Goal: Task Accomplishment & Management: Manage account settings

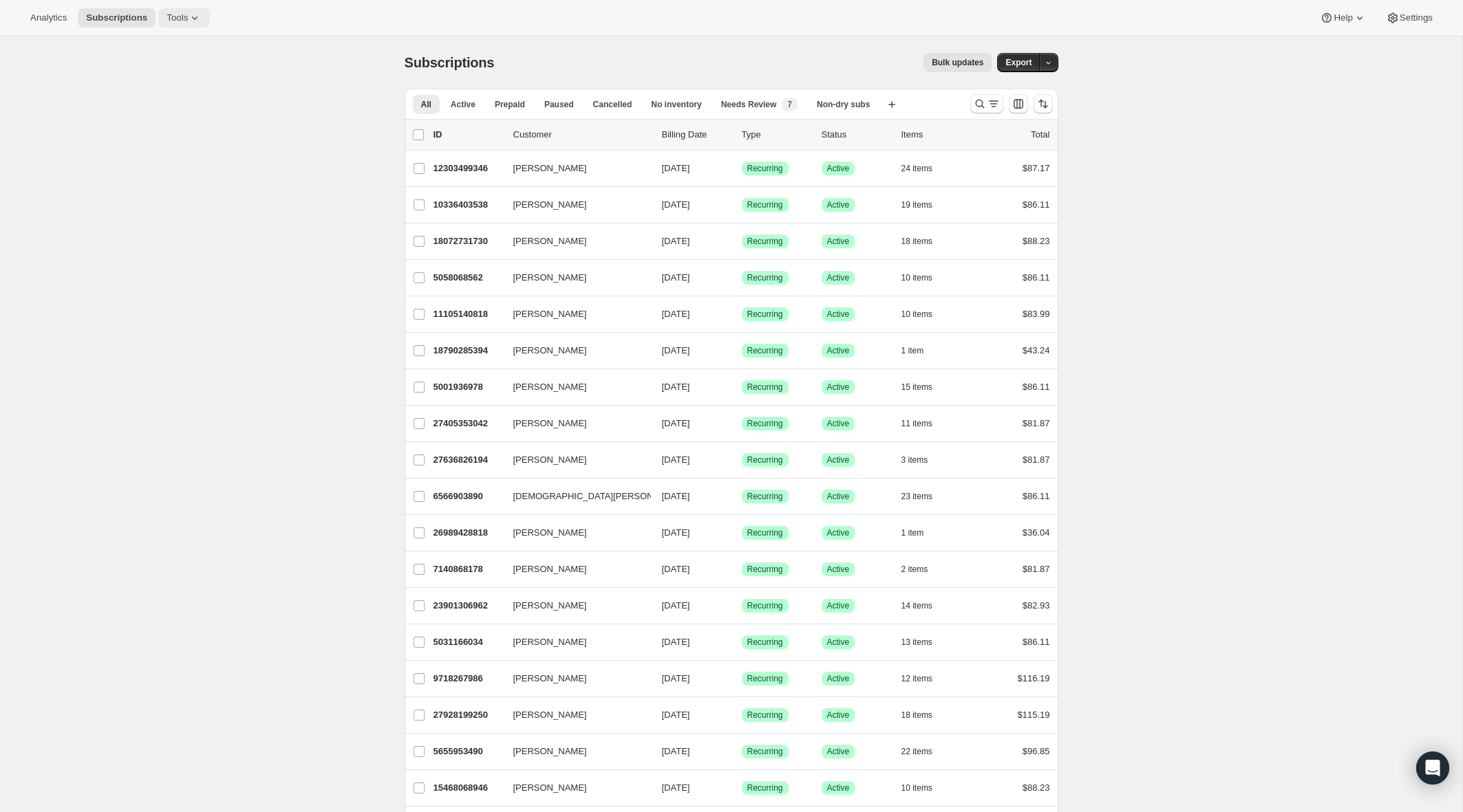
click at [192, 15] on icon at bounding box center [195, 18] width 14 height 14
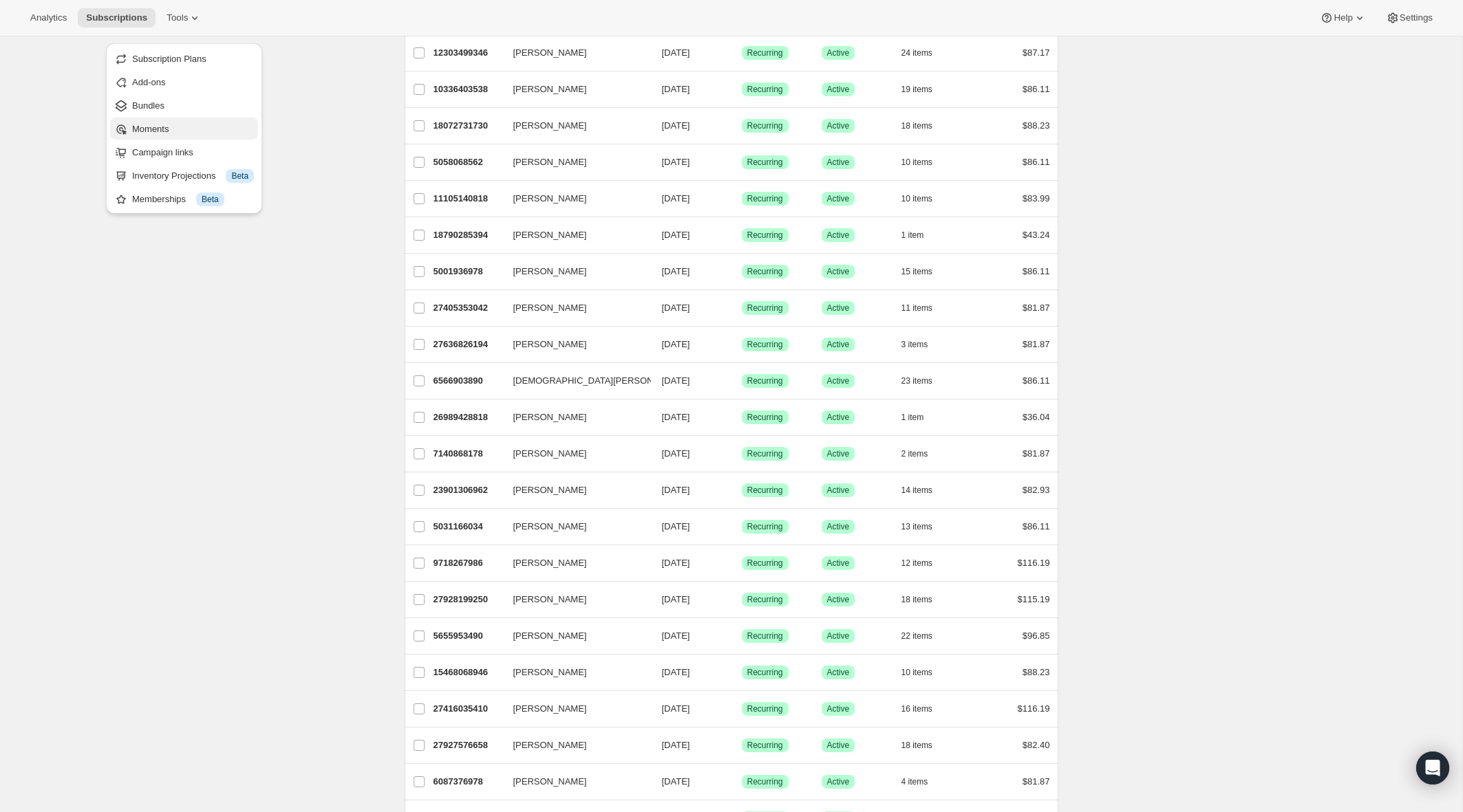
scroll to position [128, 0]
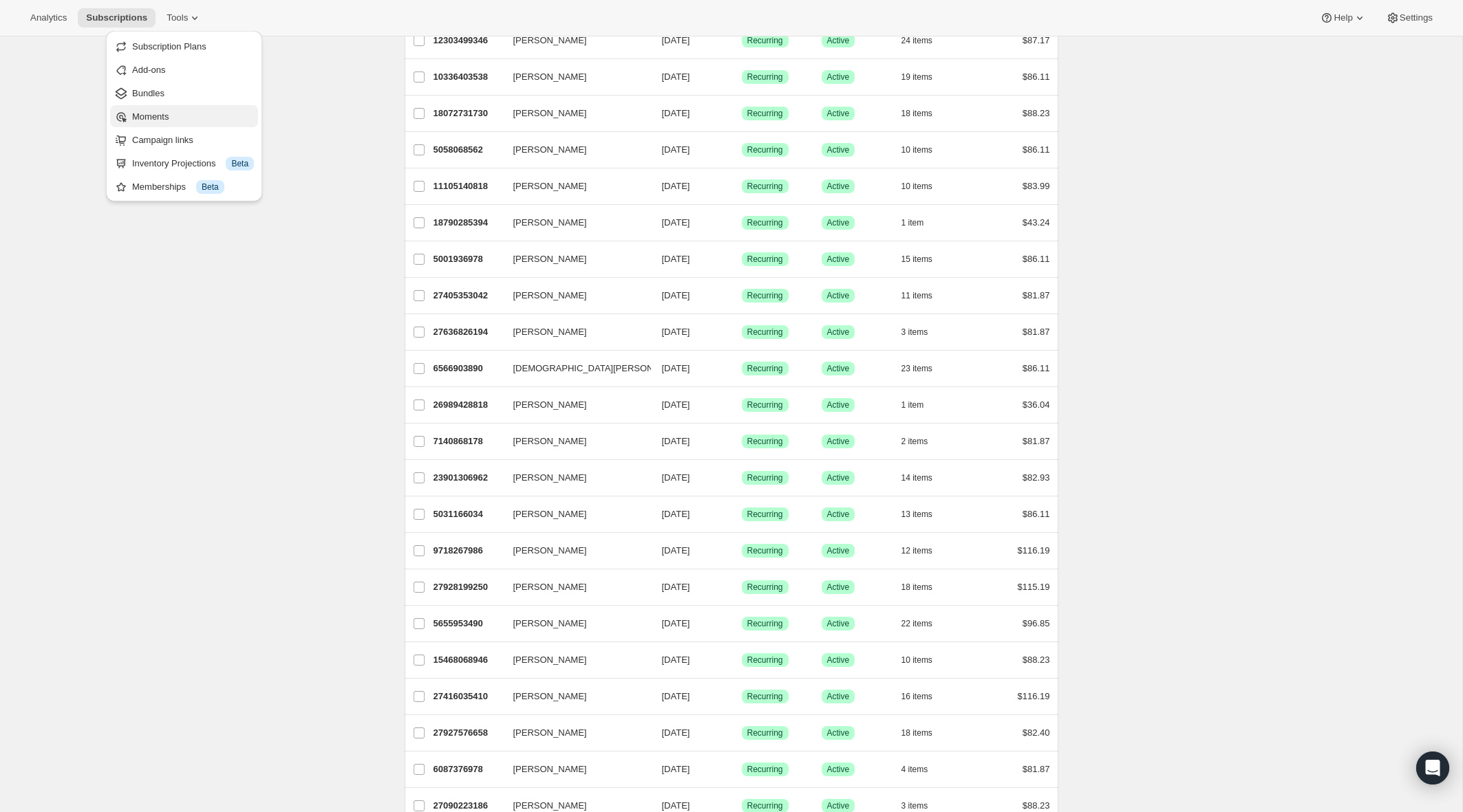
click at [150, 113] on span "Moments" at bounding box center [150, 116] width 36 height 10
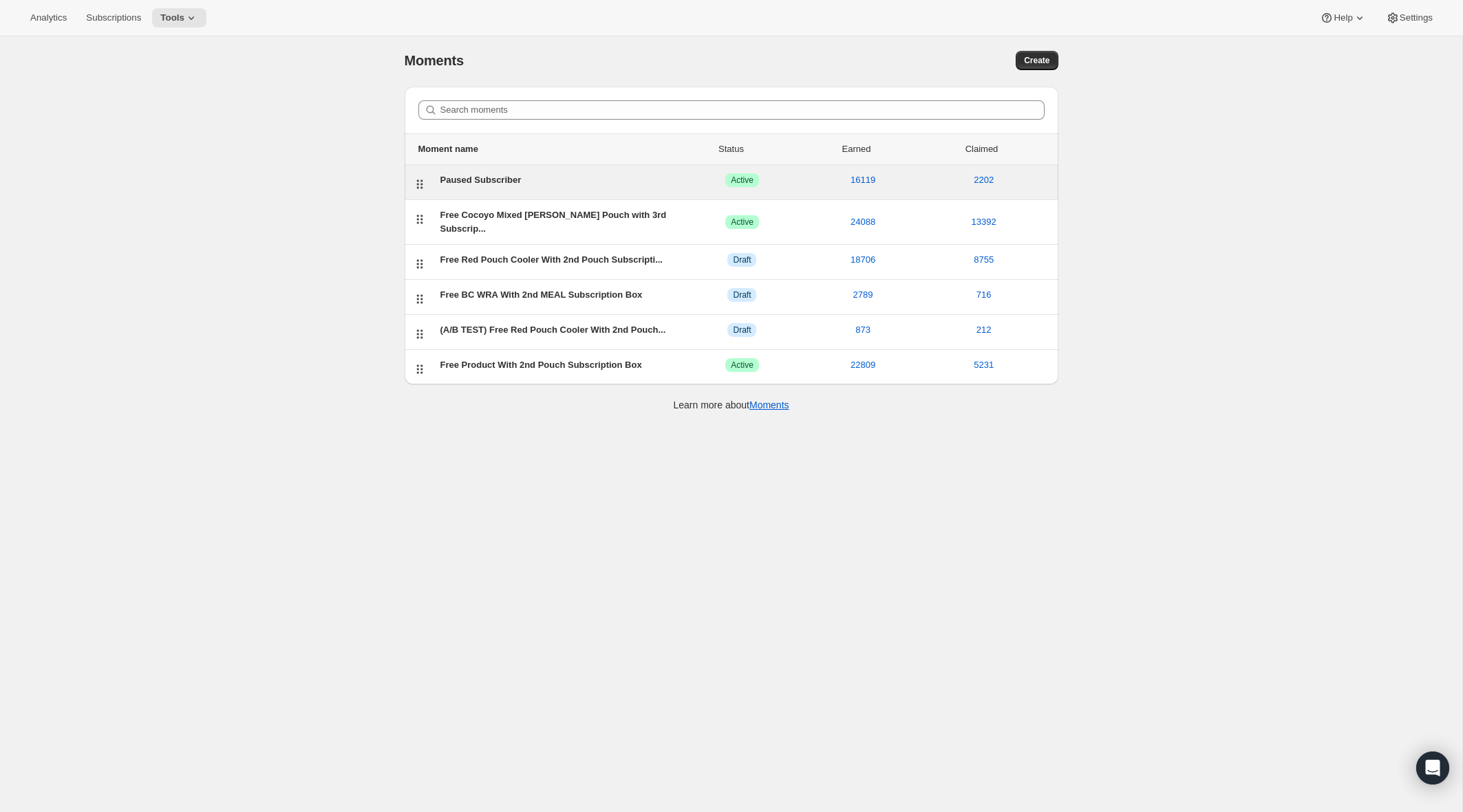
scroll to position [3, 0]
click at [458, 188] on div "Paused Subscriber ACTIVE Active 16119 2202" at bounding box center [742, 181] width 615 height 18
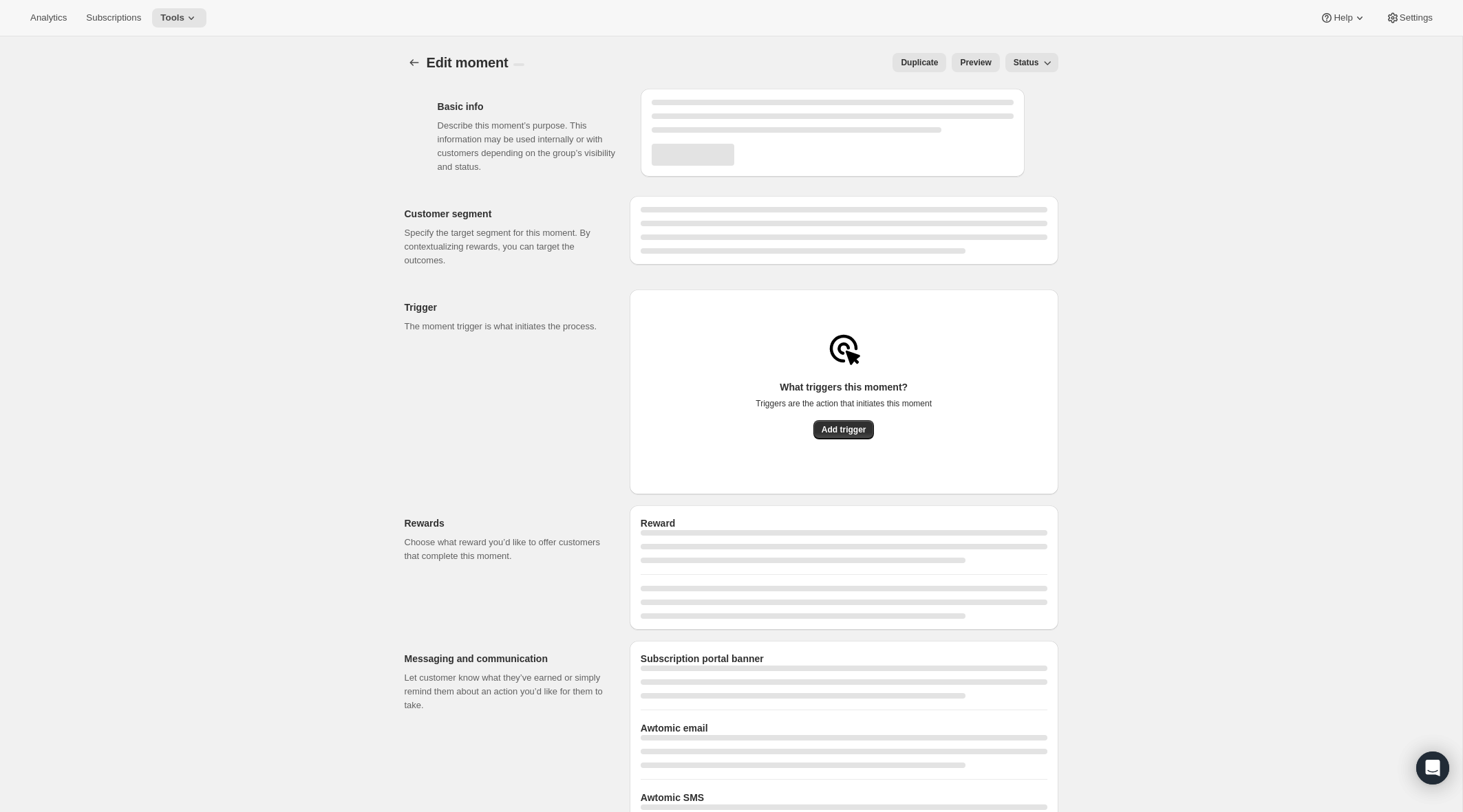
select select "subscribesTo"
select select "none"
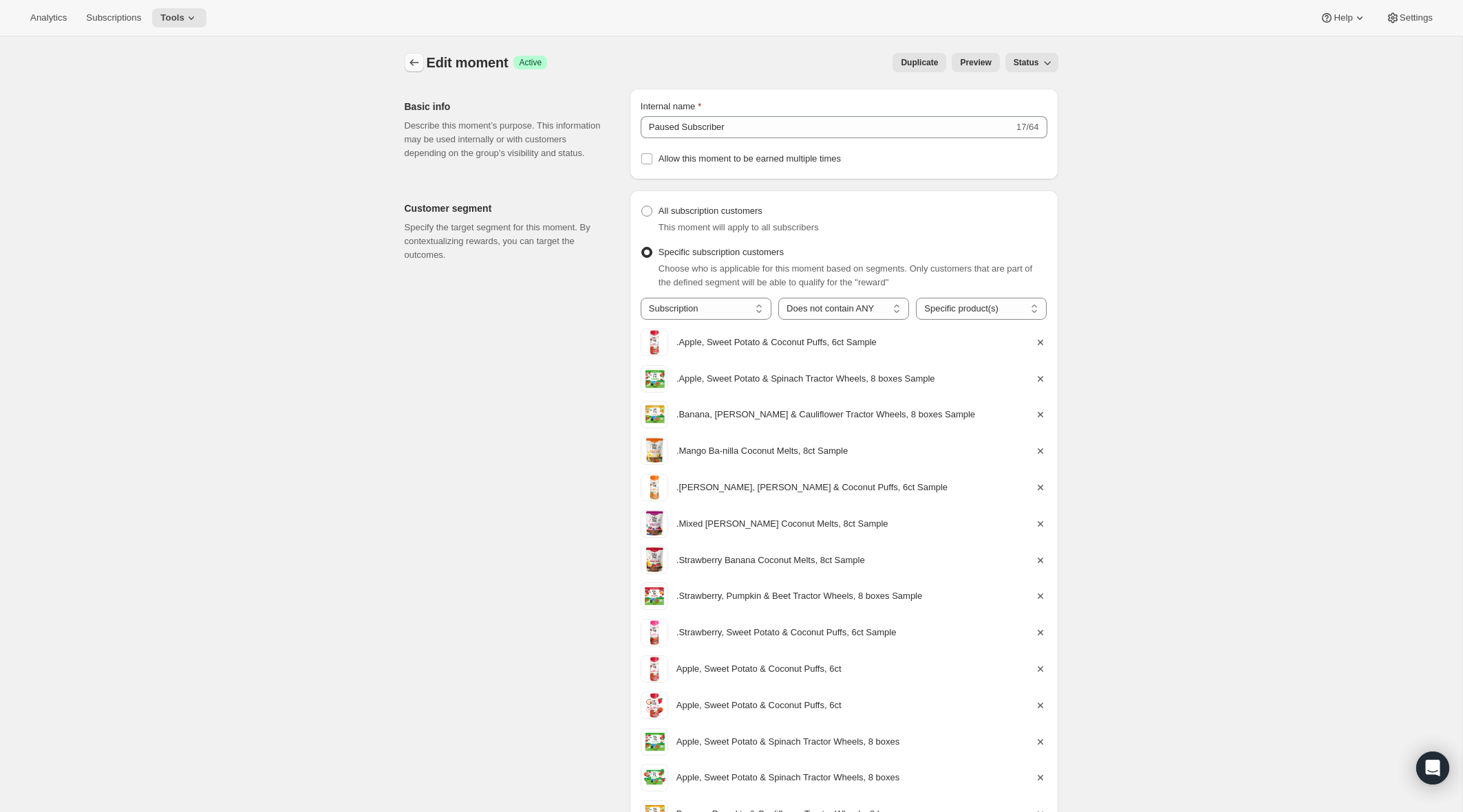
click at [410, 62] on icon "Create moment" at bounding box center [413, 62] width 9 height 7
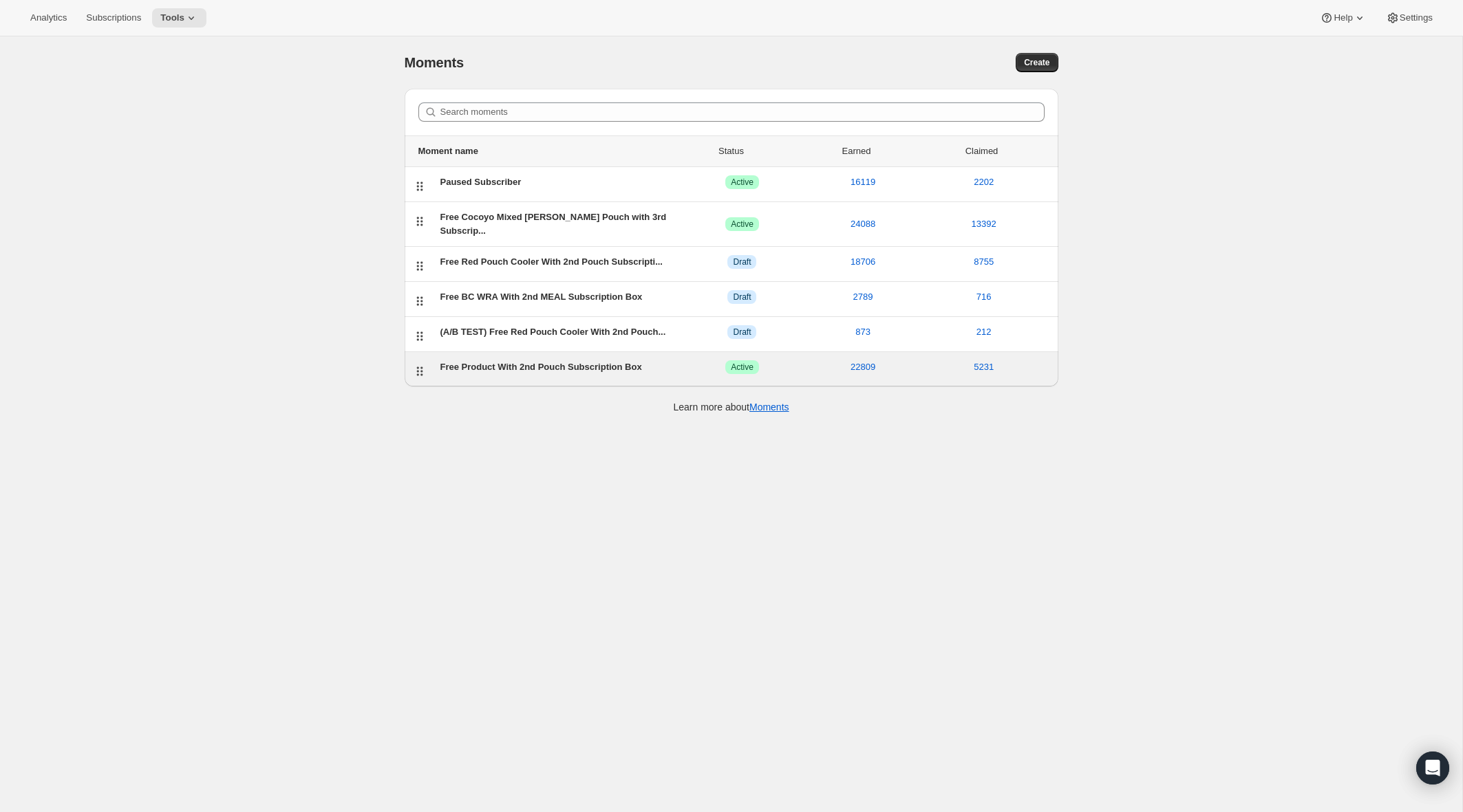
click at [481, 362] on div "Free Product With 2nd Pouch Subscription Box" at bounding box center [561, 367] width 242 height 14
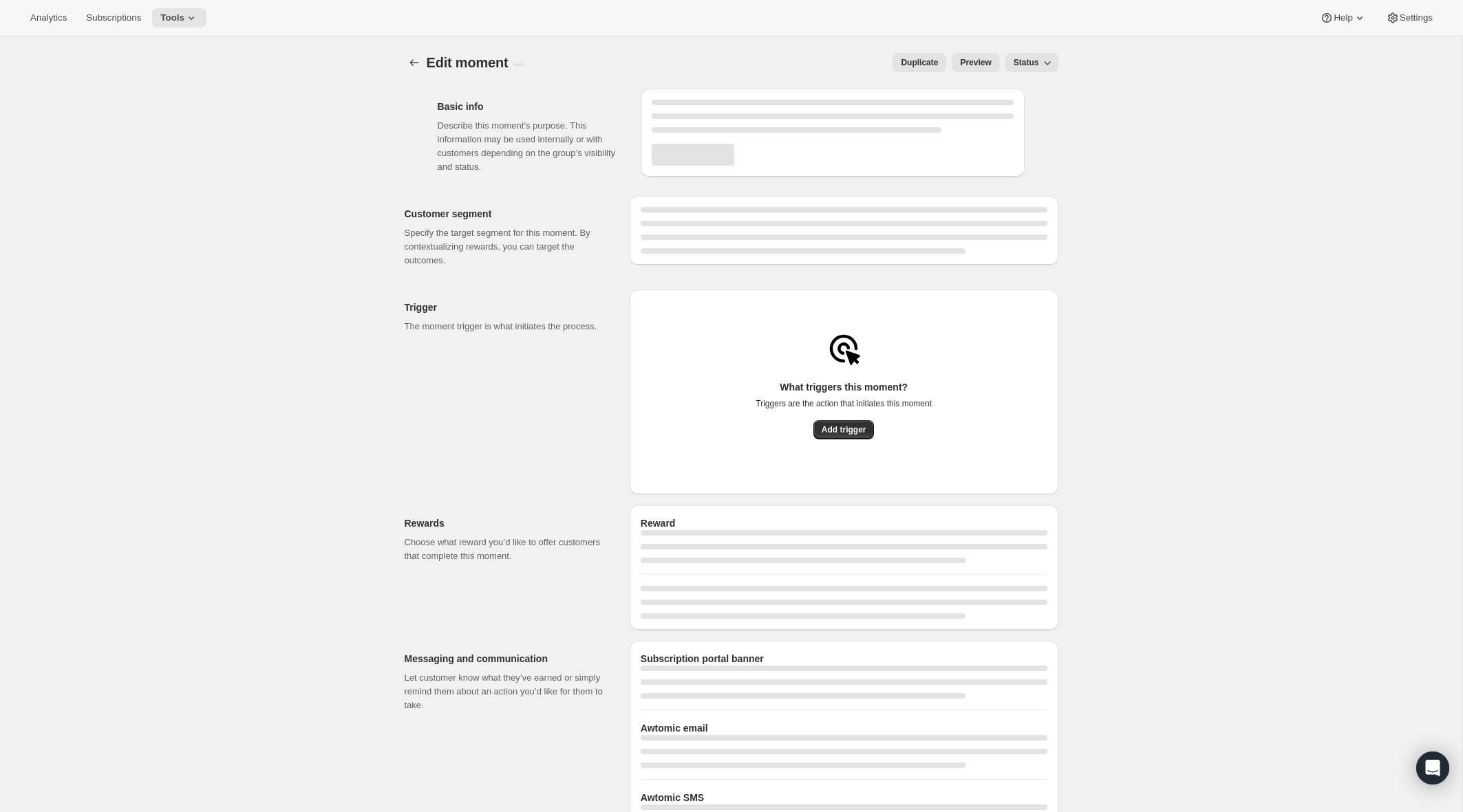
select select "subscribesTo"
select select "none"
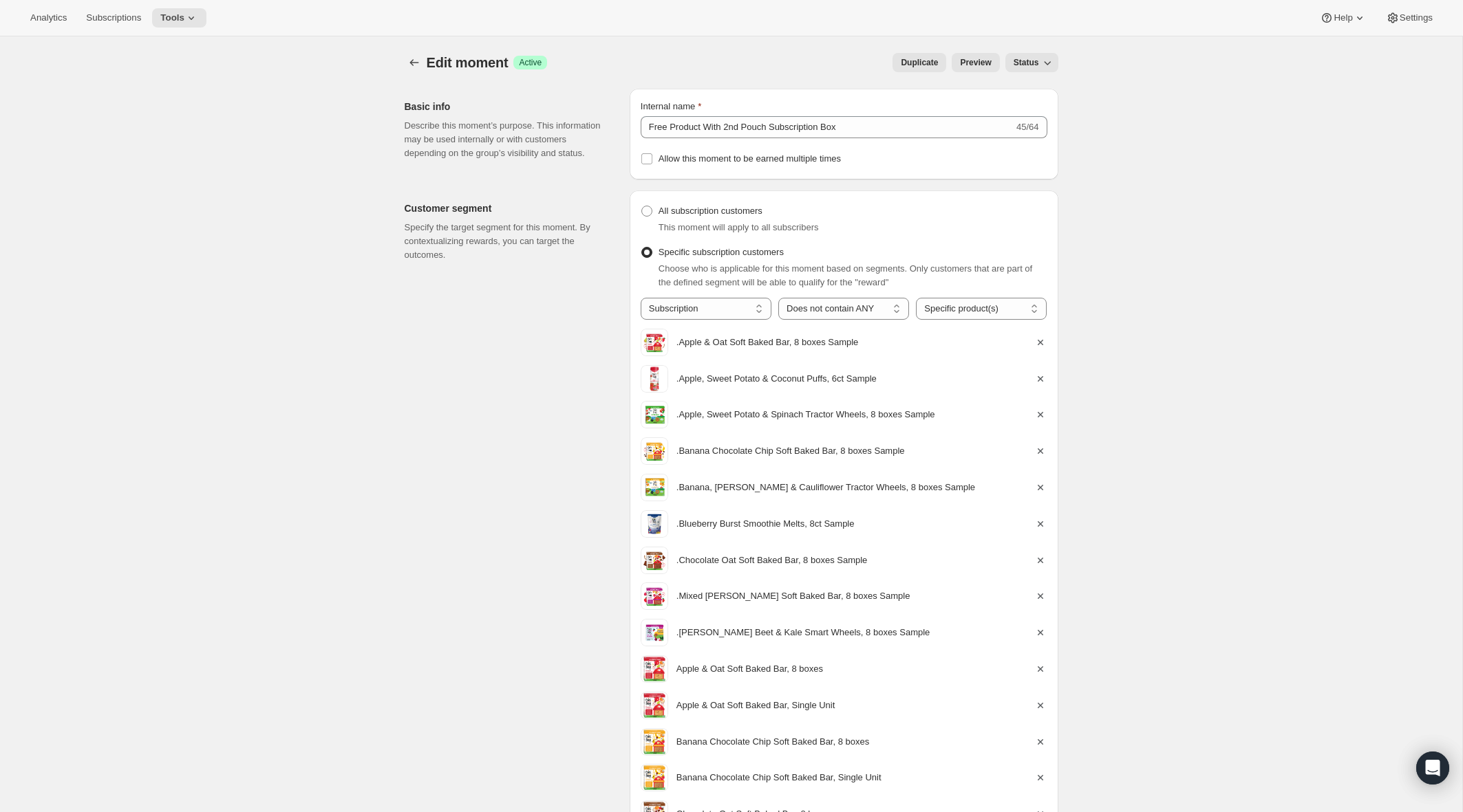
click at [774, 62] on span "Preview" at bounding box center [975, 62] width 31 height 11
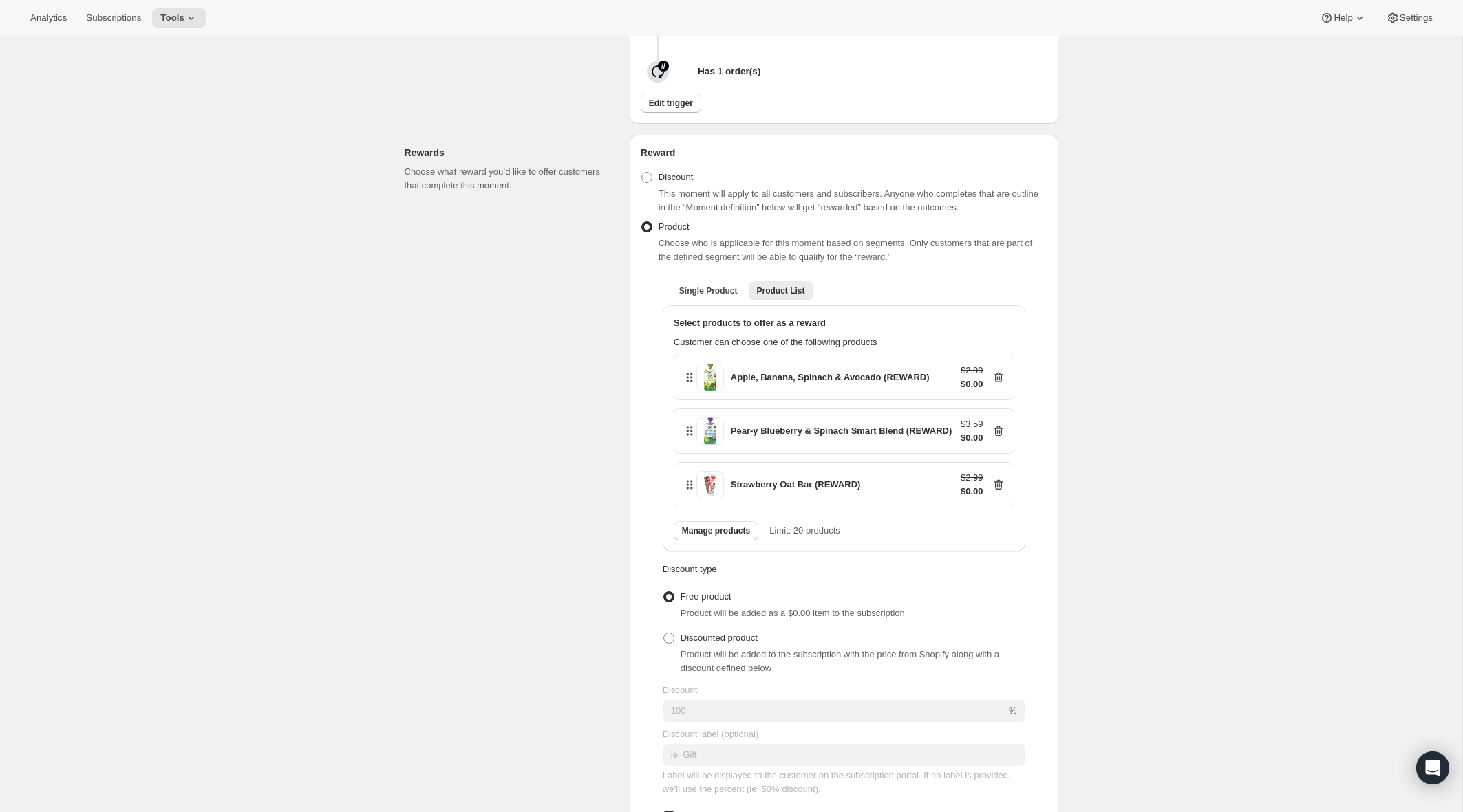
scroll to position [2533, 0]
click at [774, 382] on div "Apple, Banana, Spinach & Avocado (REWARD)" at bounding box center [830, 375] width 199 height 14
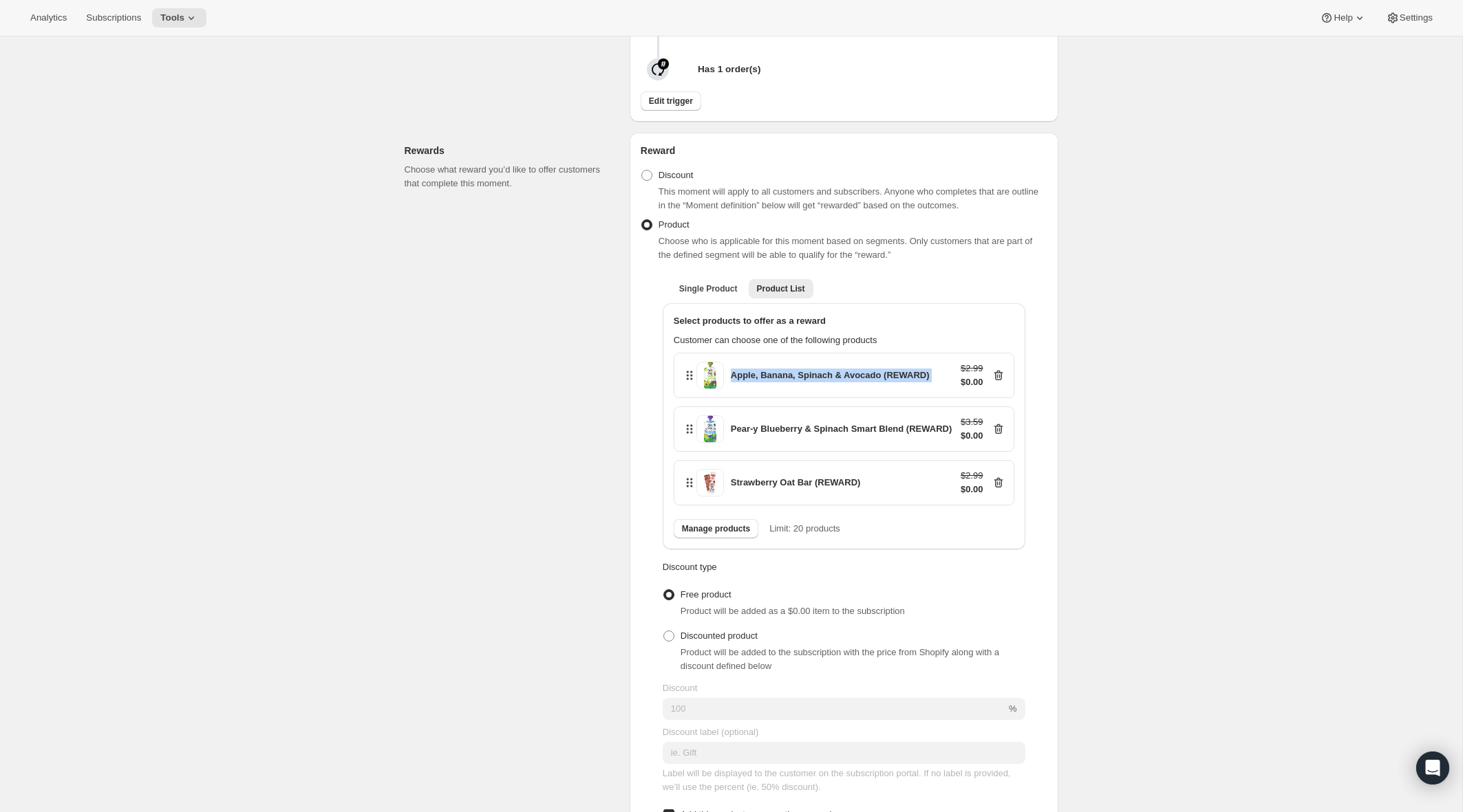
click at [774, 382] on div "Apple, Banana, Spinach & Avocado (REWARD)" at bounding box center [830, 375] width 199 height 14
click at [774, 381] on div "Apple, Banana, Spinach & Avocado (REWARD)" at bounding box center [830, 375] width 199 height 14
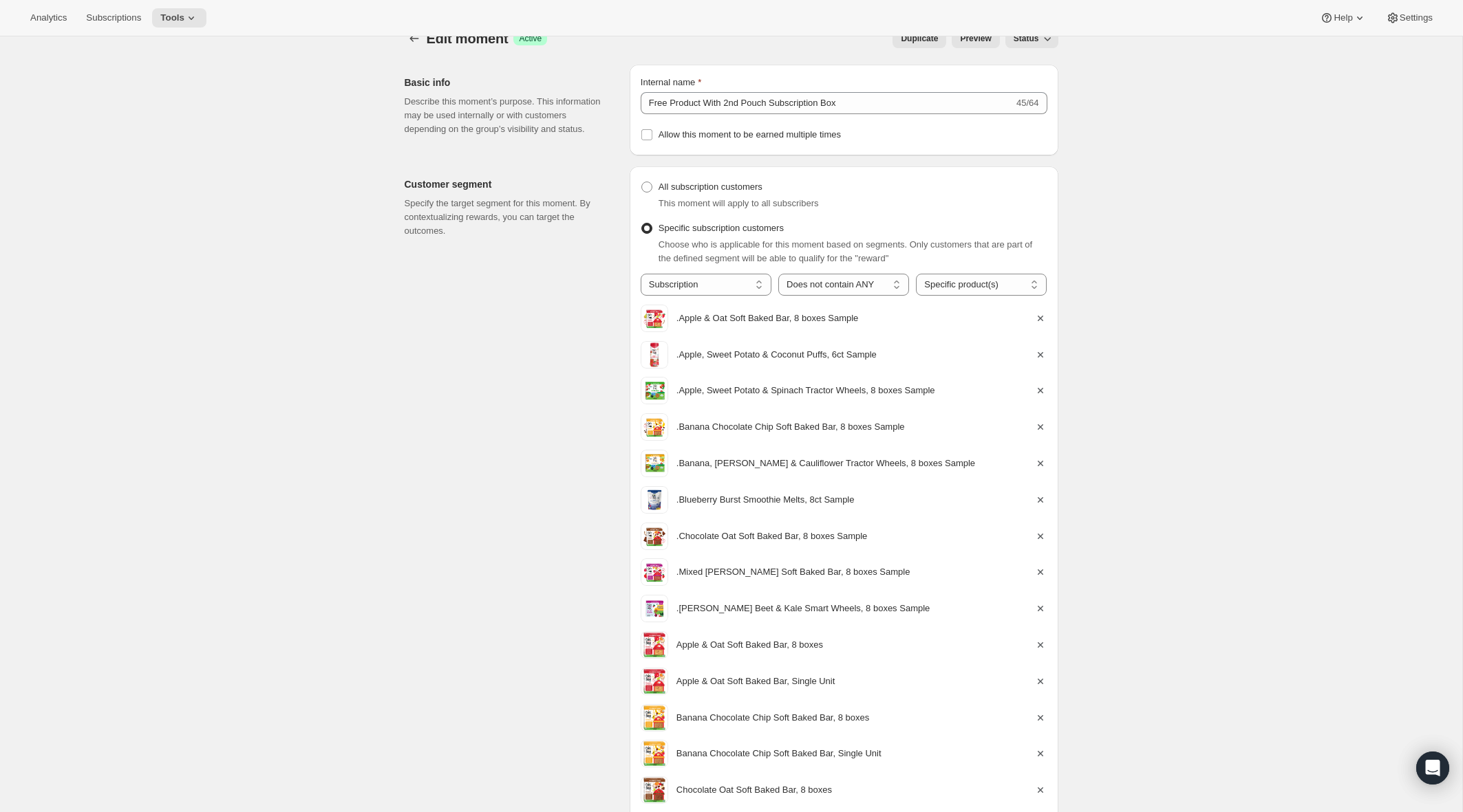
scroll to position [0, 0]
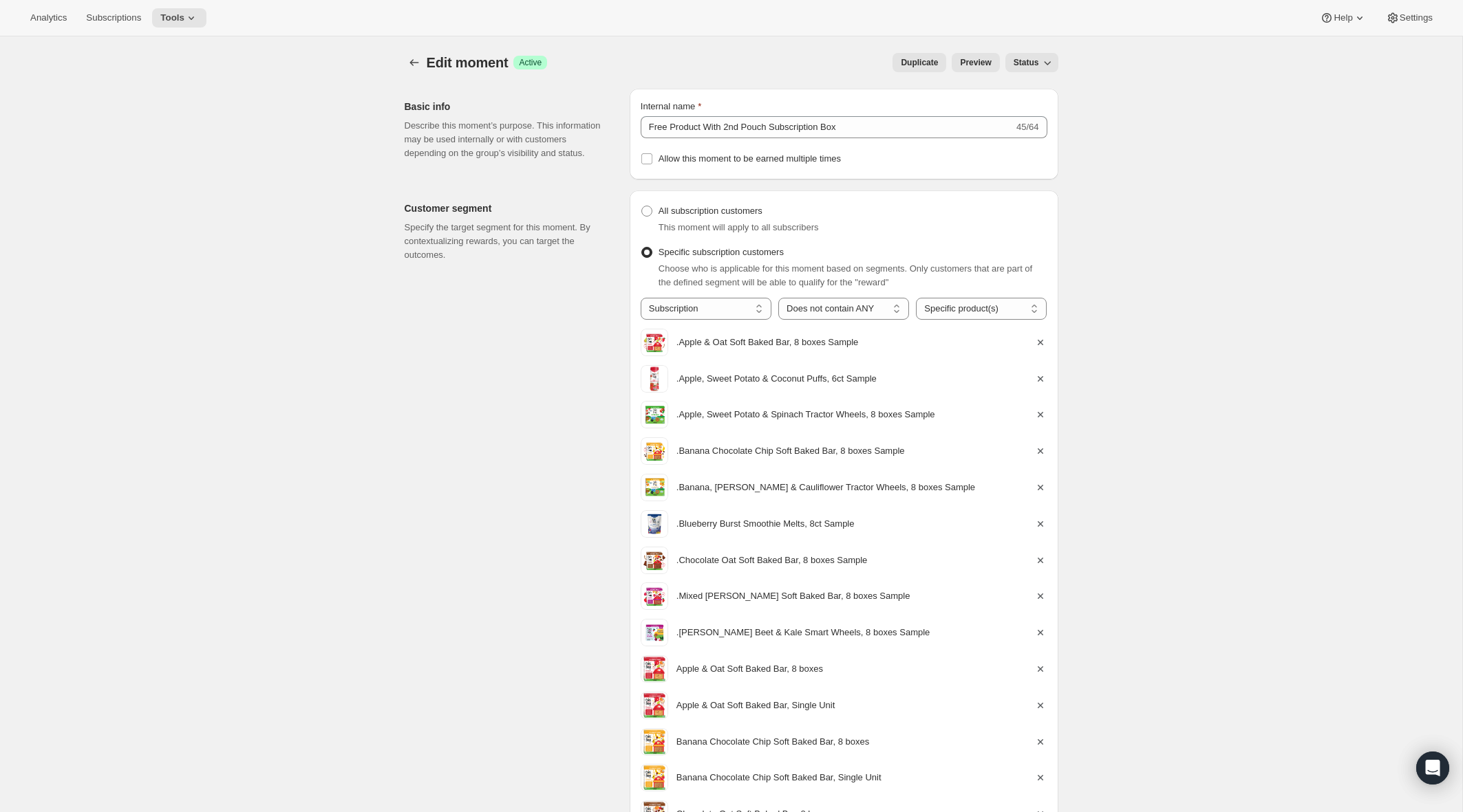
click at [774, 63] on span "Preview" at bounding box center [975, 62] width 31 height 11
click at [413, 61] on icon "Create moment" at bounding box center [414, 63] width 14 height 14
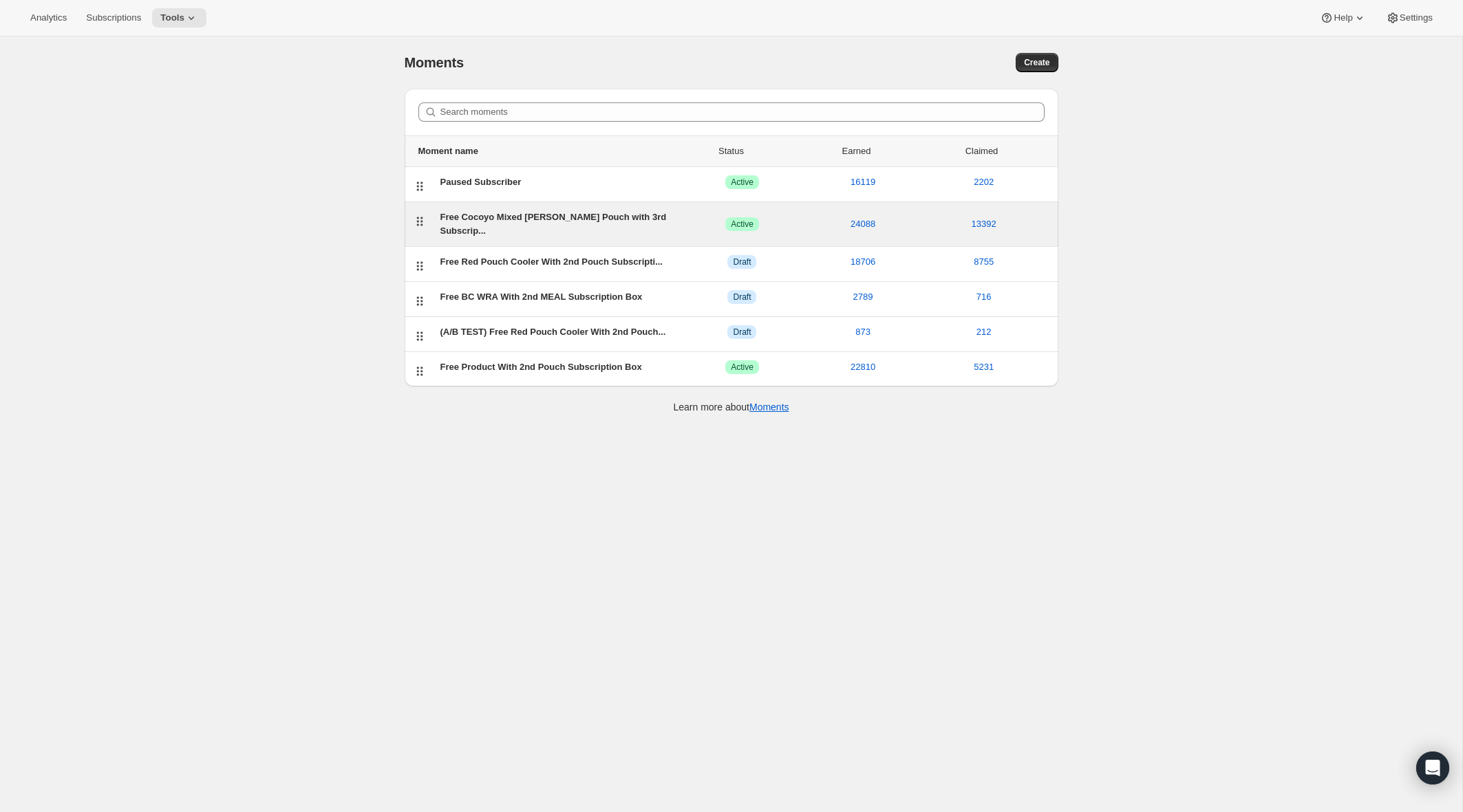
click at [471, 219] on div "Free Cocoyo Mixed [PERSON_NAME] Pouch with 3rd Subscrip..." at bounding box center [561, 224] width 242 height 27
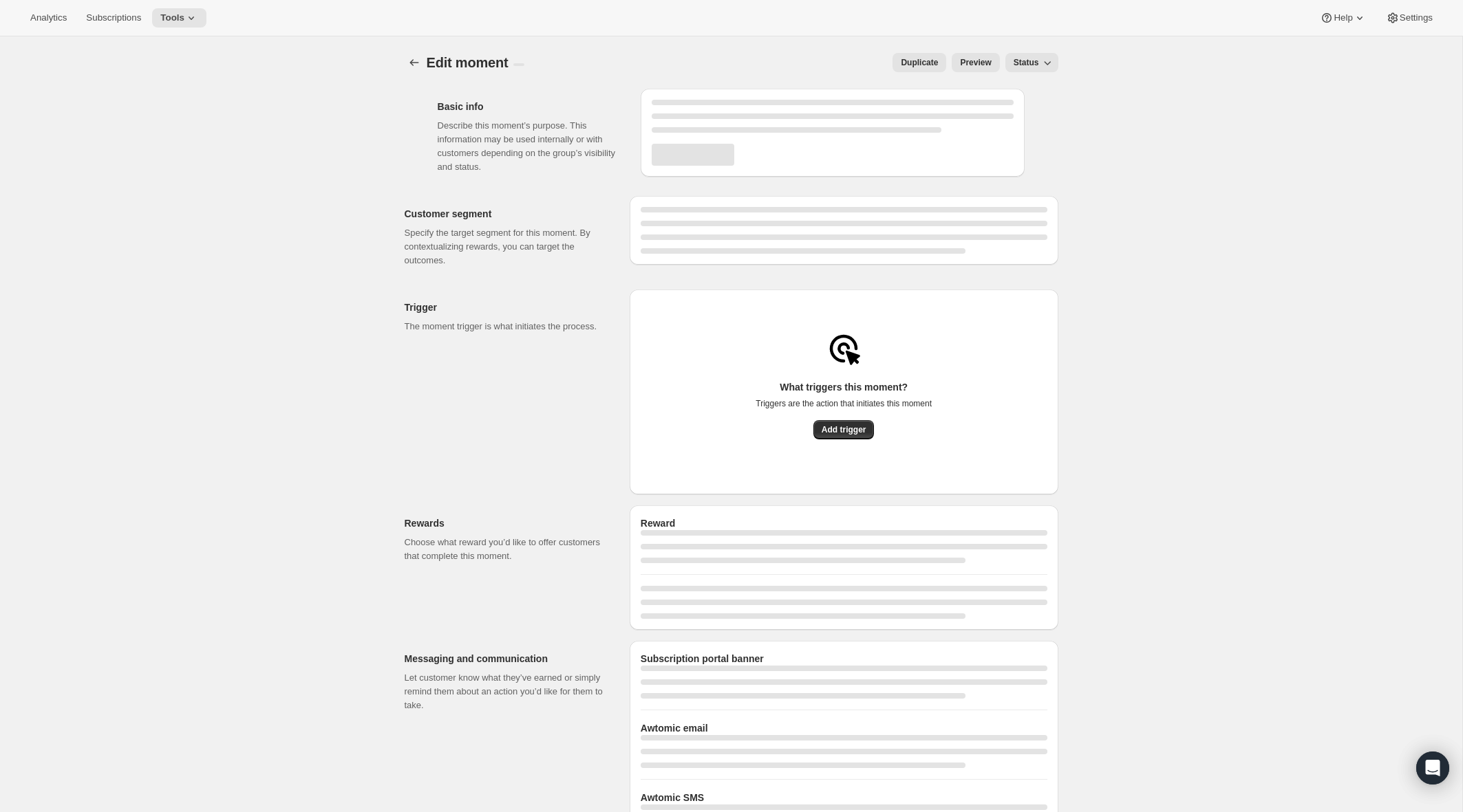
select select "subscribesTo"
select select "none"
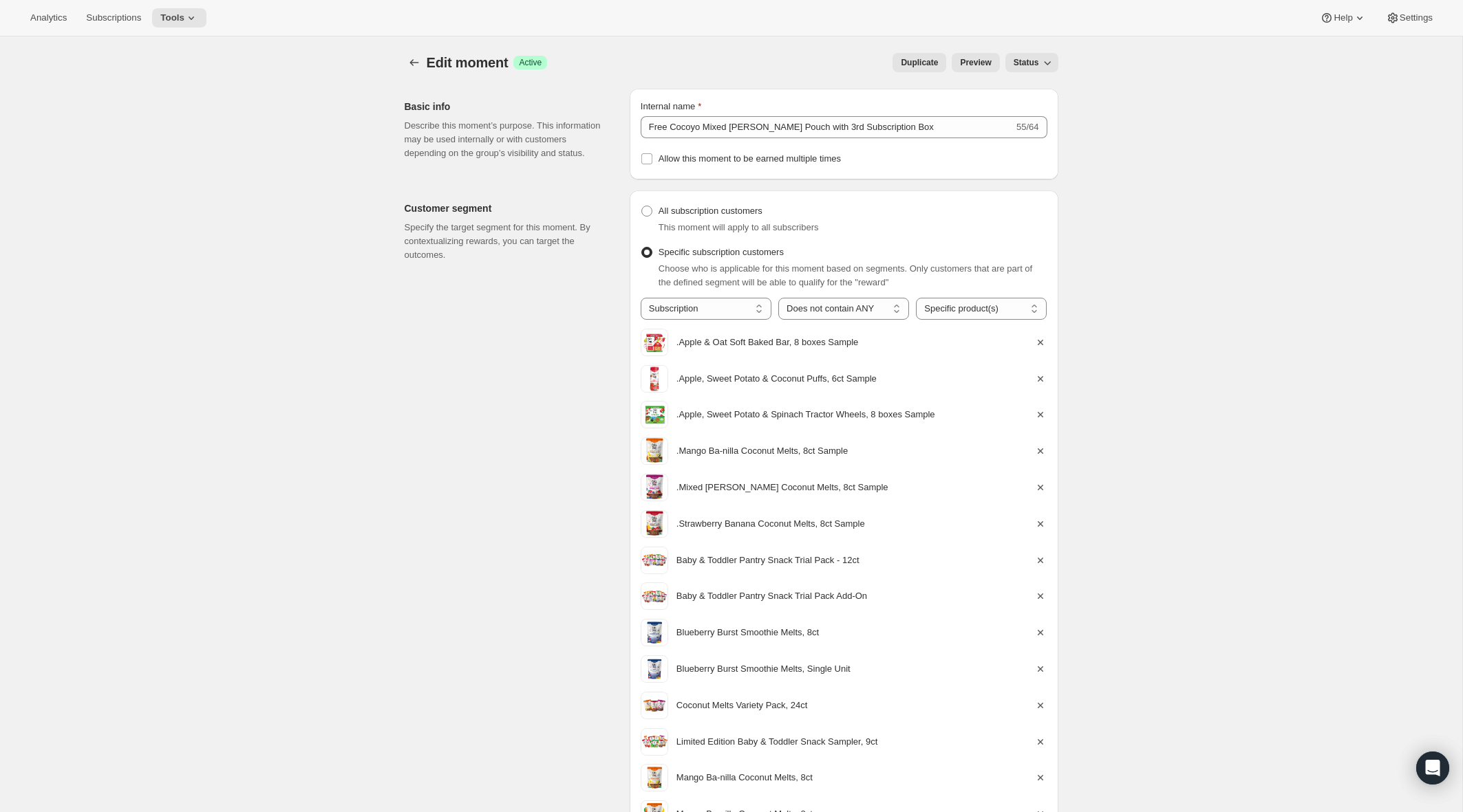
click at [774, 69] on button "Preview" at bounding box center [975, 63] width 47 height 19
click at [407, 59] on button "Create moment" at bounding box center [414, 63] width 19 height 19
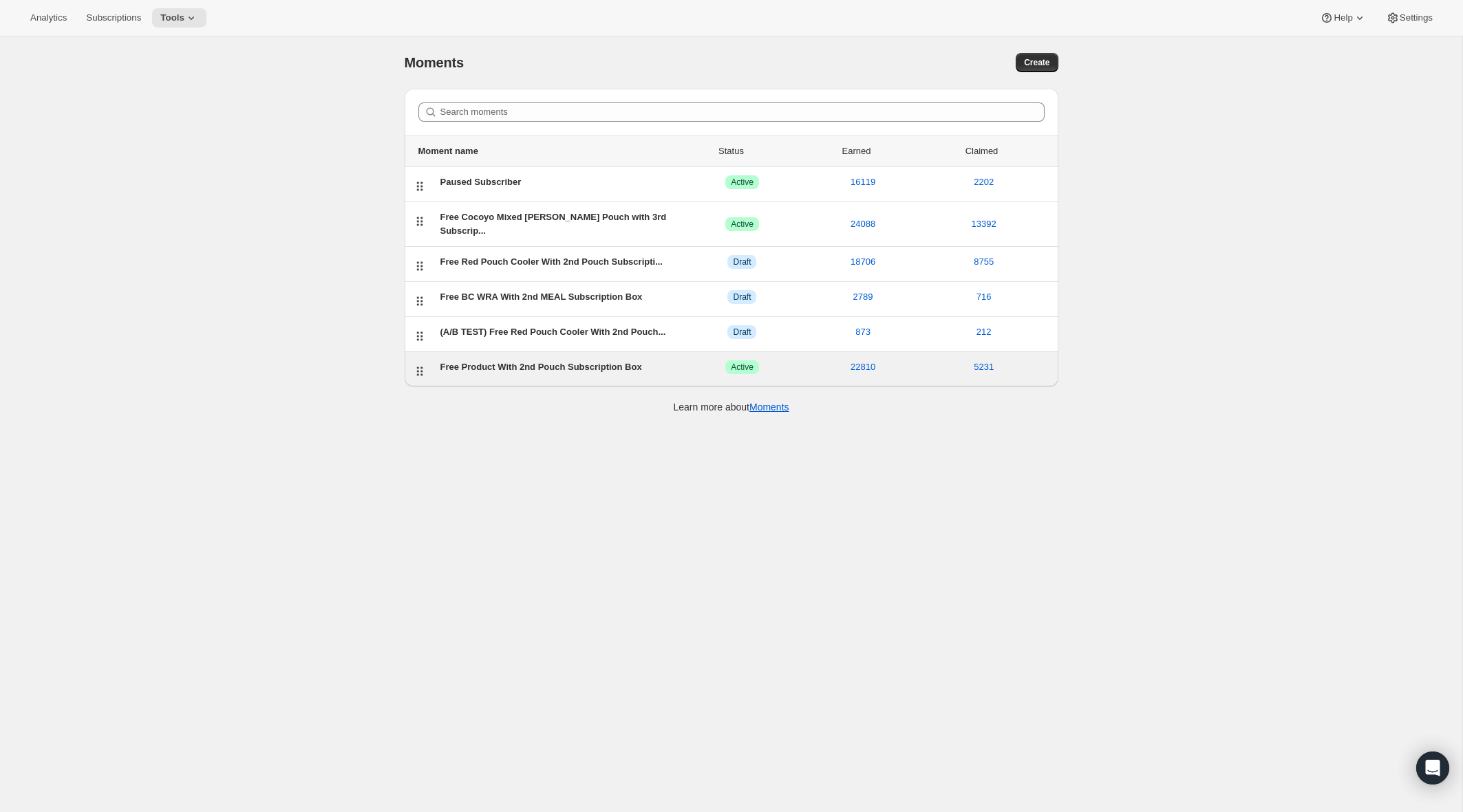
click at [495, 360] on div "Free Product With 2nd Pouch Subscription Box" at bounding box center [561, 367] width 242 height 14
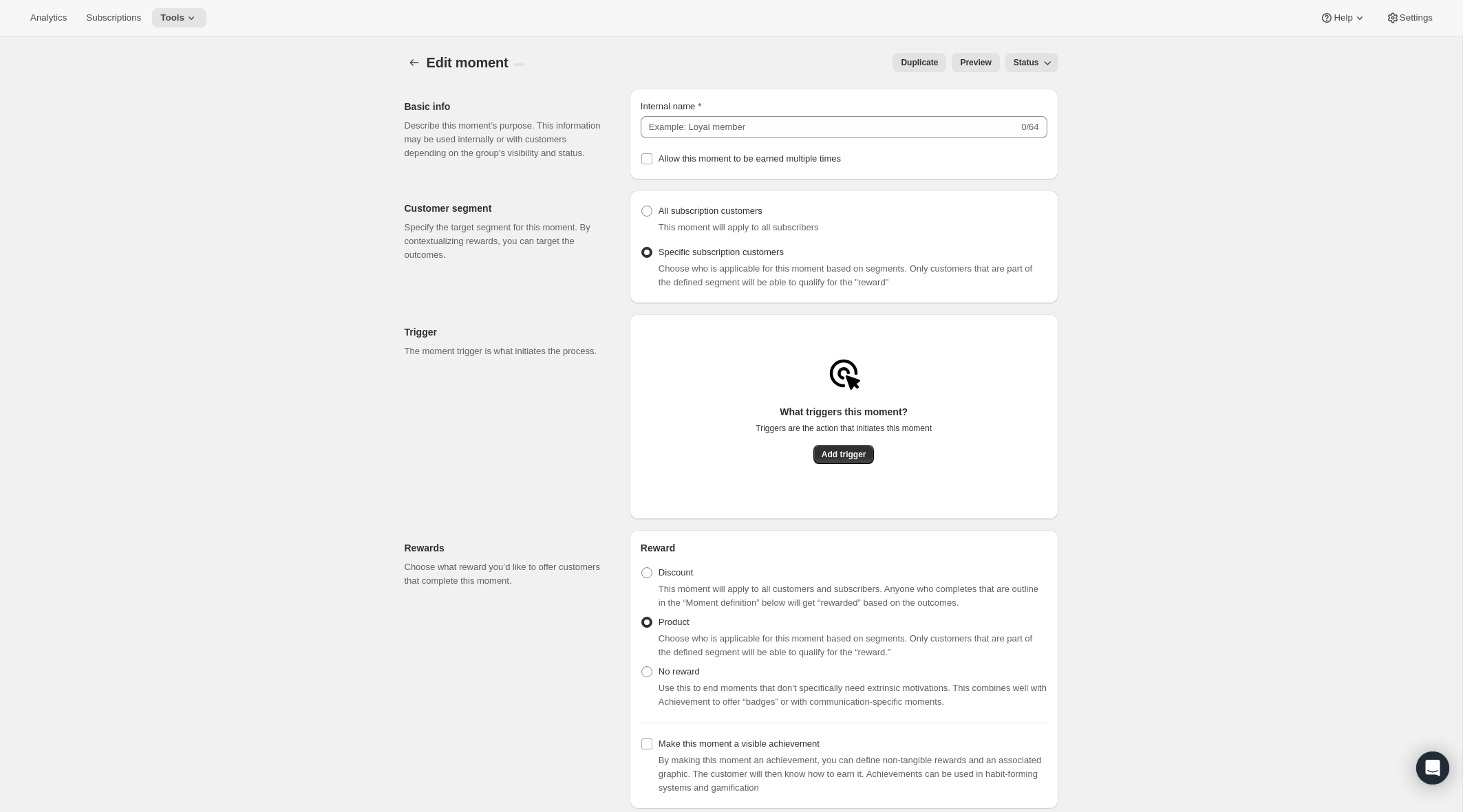
type input "Free Product With 2nd Pouch Subscription Box"
radio input "true"
checkbox input "true"
type input "Claim A Free Gift With Your Next Box!"
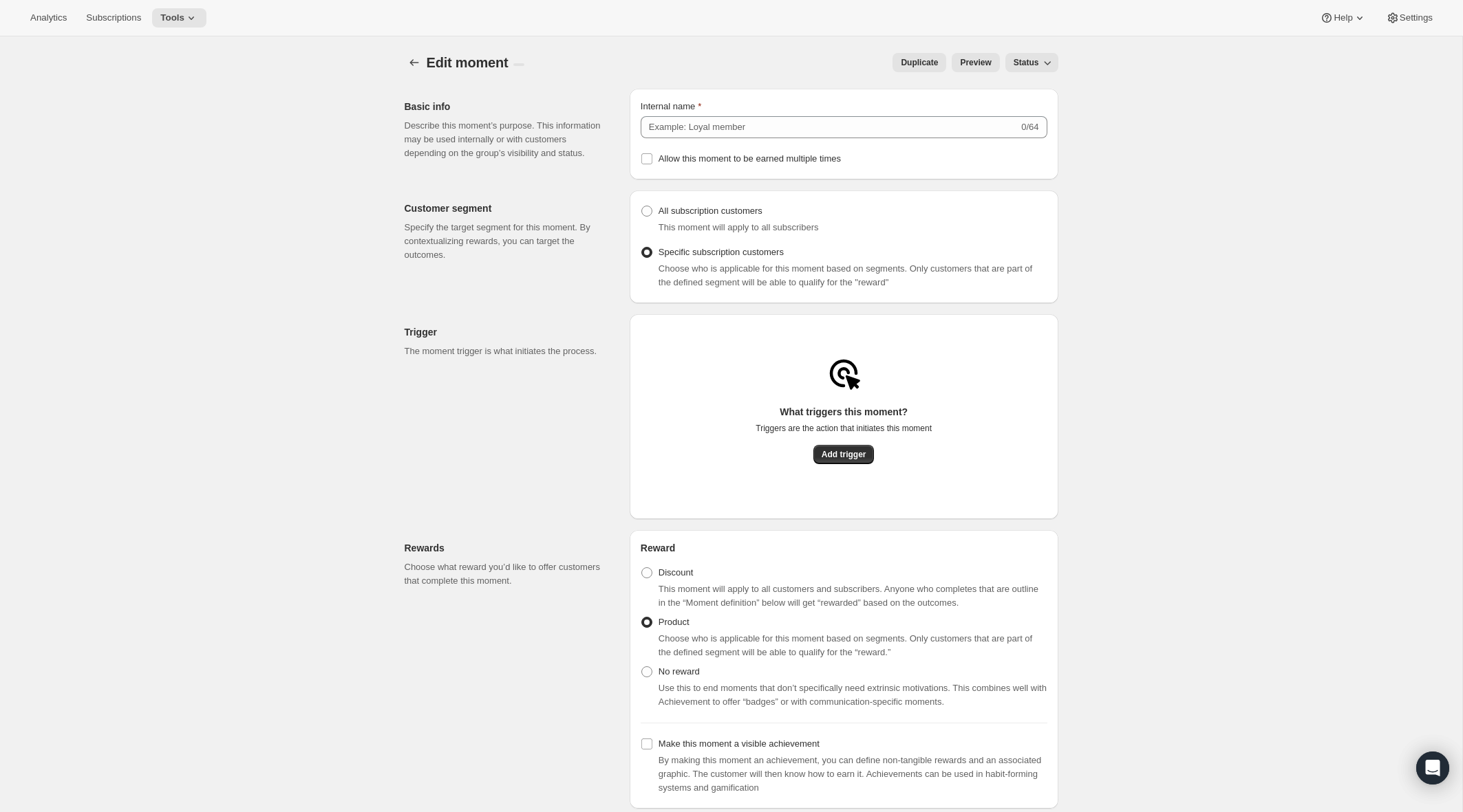
type input "Click the button to add a FREE pouch or bar to your next order."
type input "CLAIM NOW"
checkbox input "true"
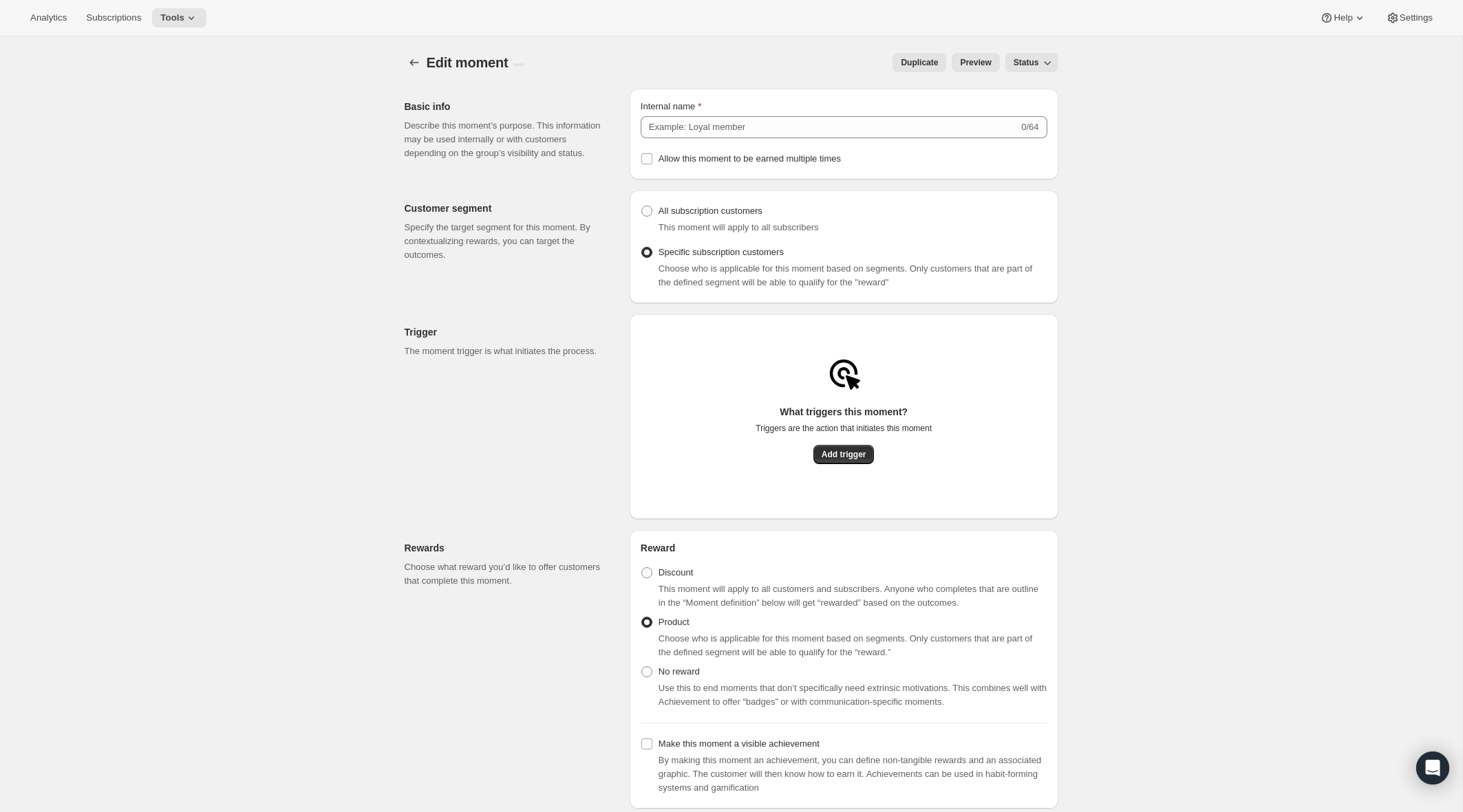
type input "2nd box free pouch or bar"
select select "subscribesTo"
select select "none"
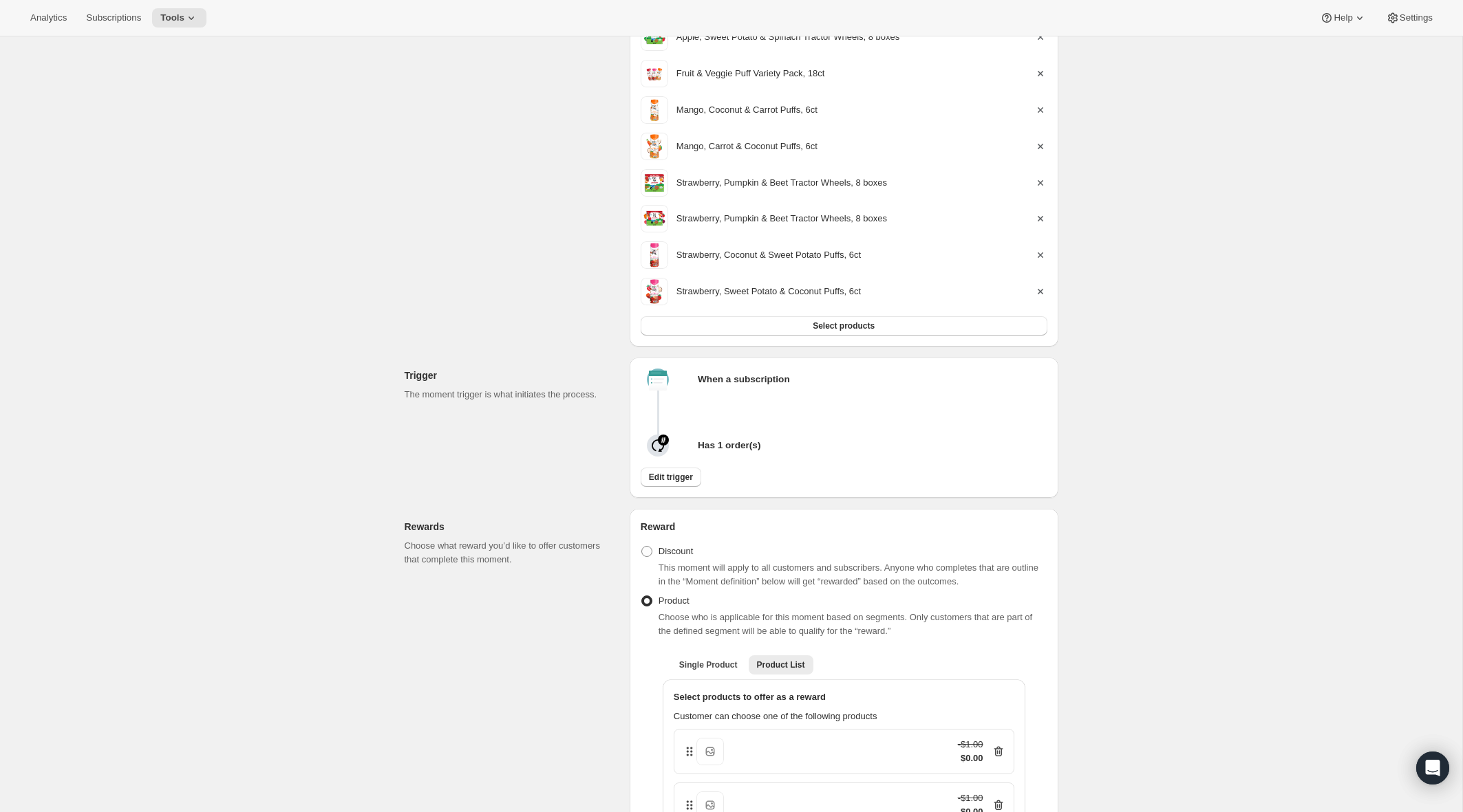
scroll to position [2156, 0]
click at [774, 210] on div "Edit moment. This page is ready Edit moment Success Active Duplicate Preview St…" at bounding box center [731, 163] width 1462 height 4566
